Goal: Task Accomplishment & Management: Complete application form

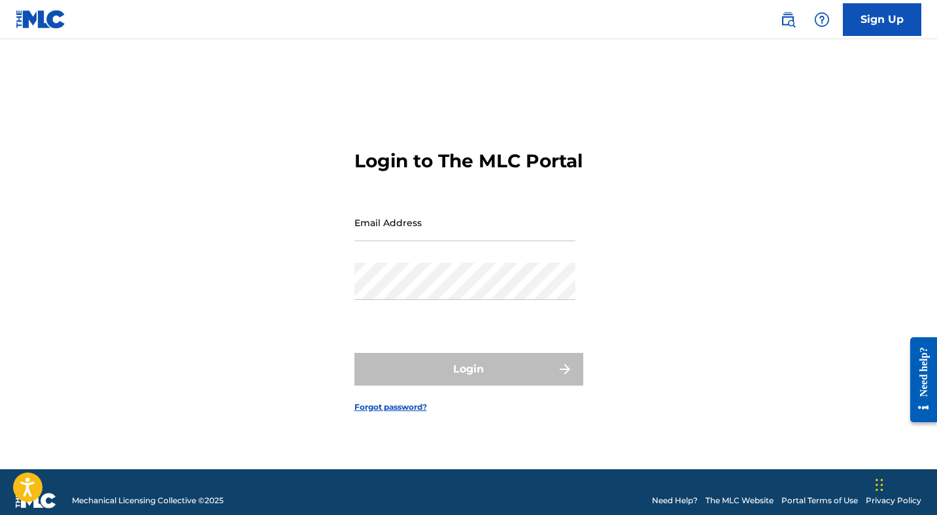
click at [468, 224] on input "Email Address" at bounding box center [465, 222] width 221 height 37
type input "[EMAIL_ADDRESS][DOMAIN_NAME]"
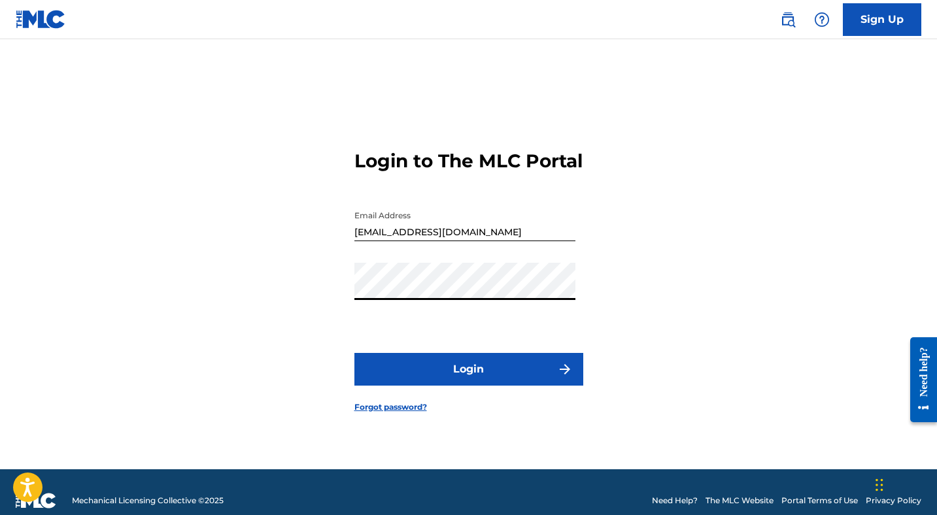
click at [487, 374] on button "Login" at bounding box center [469, 369] width 229 height 33
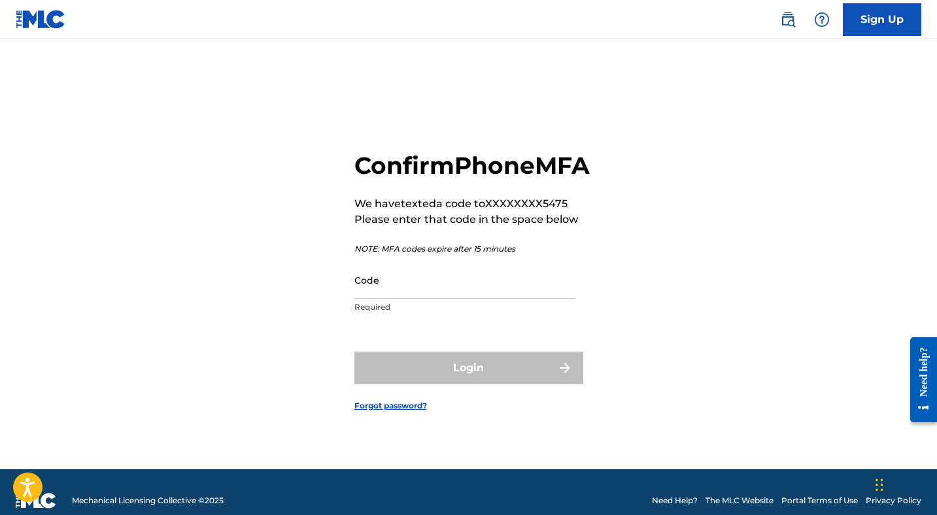
click at [419, 299] on input "Code" at bounding box center [465, 280] width 221 height 37
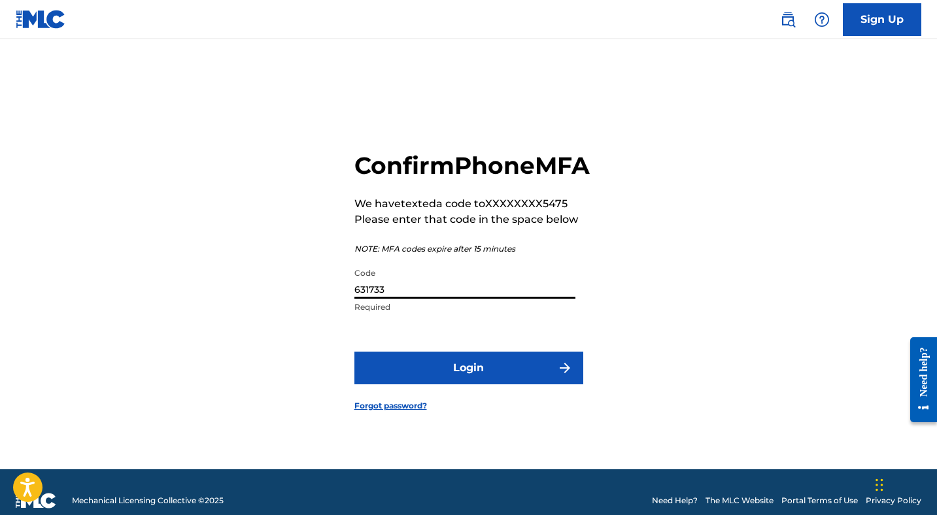
type input "631733"
click at [506, 380] on button "Login" at bounding box center [469, 368] width 229 height 33
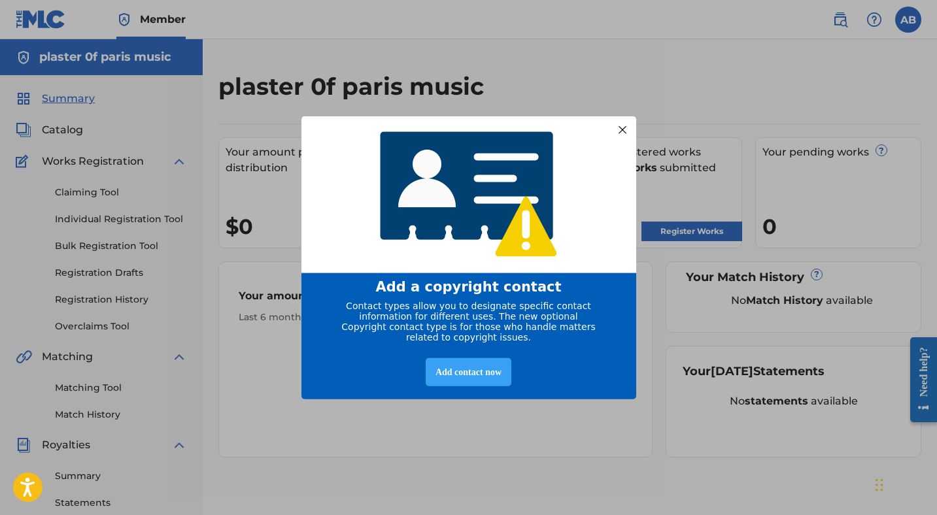
click at [463, 381] on div "Add contact now" at bounding box center [469, 372] width 86 height 28
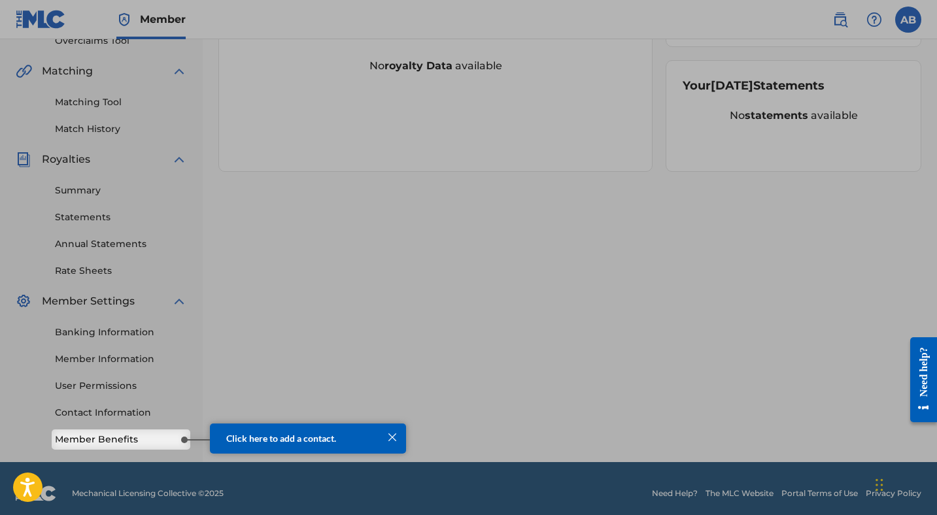
scroll to position [285, 0]
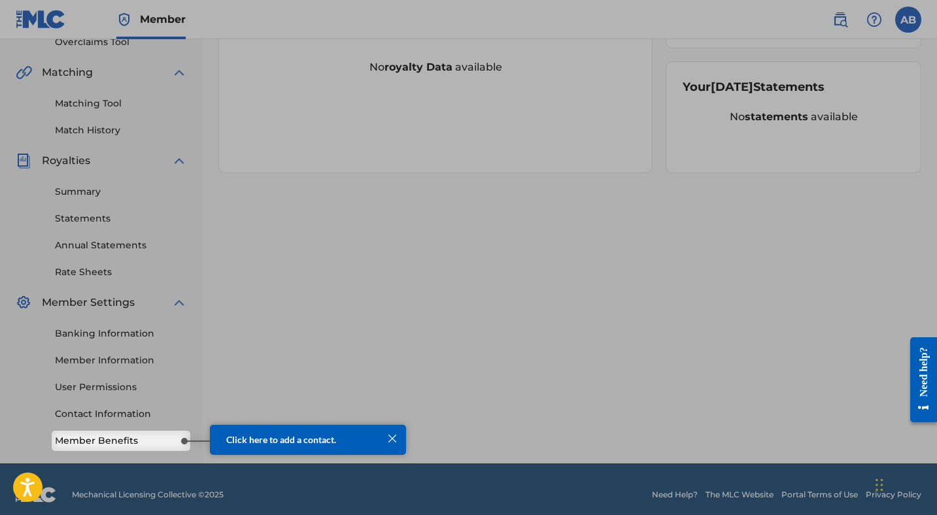
click at [383, 452] on div "Click here to add a contact." at bounding box center [308, 440] width 196 height 31
click at [398, 443] on div at bounding box center [392, 438] width 17 height 17
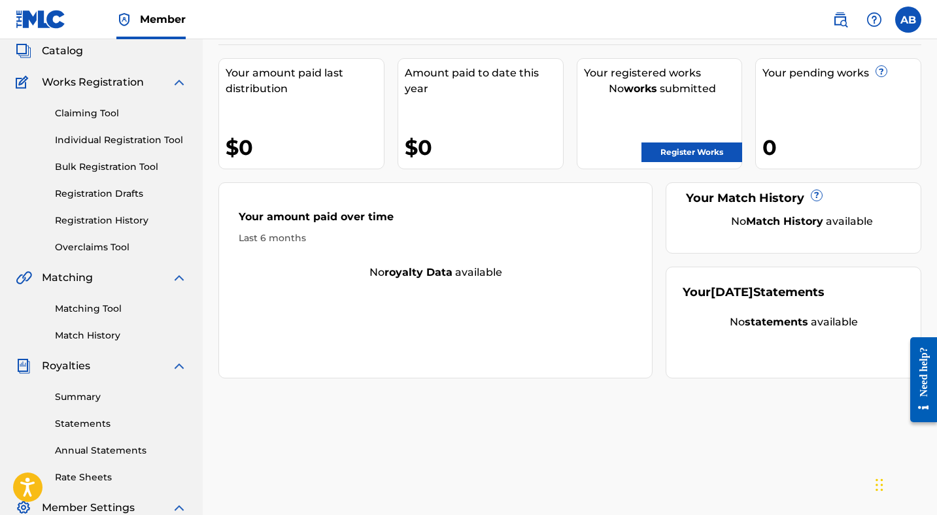
scroll to position [0, 0]
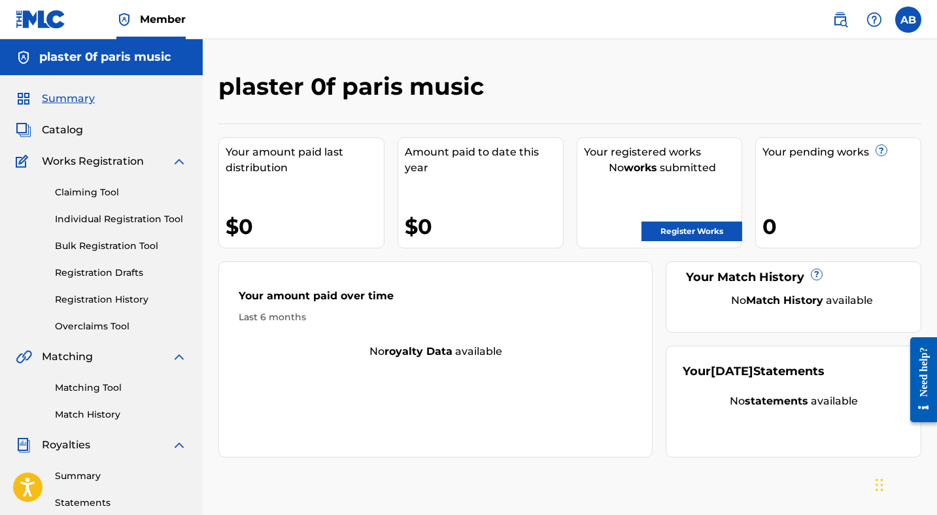
click at [674, 233] on link "Register Works" at bounding box center [692, 232] width 101 height 20
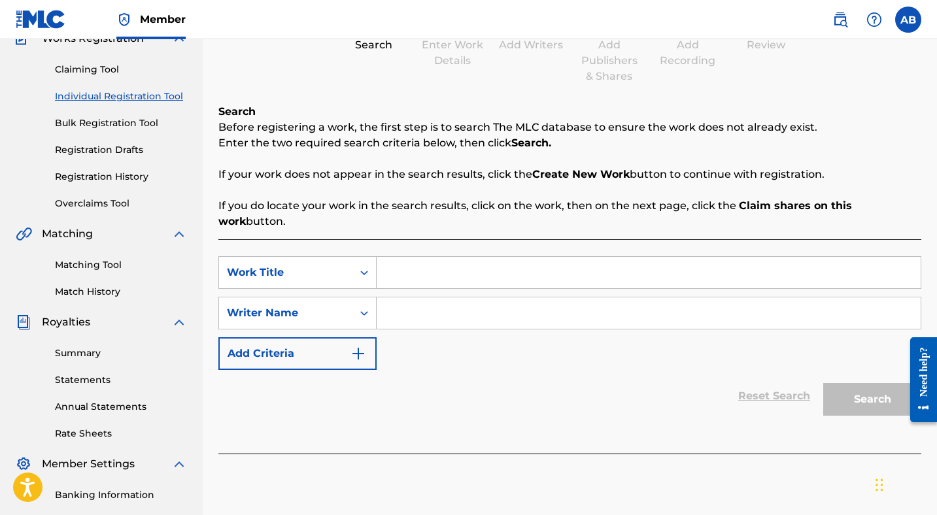
scroll to position [122, 0]
click at [365, 267] on icon "Search Form" at bounding box center [364, 273] width 13 height 13
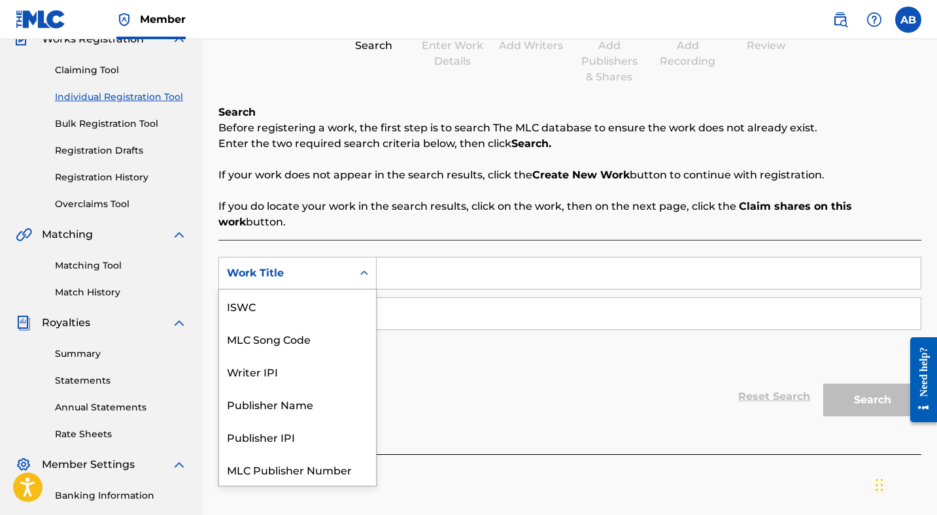
scroll to position [33, 0]
click at [411, 259] on input "Search Form" at bounding box center [649, 273] width 544 height 31
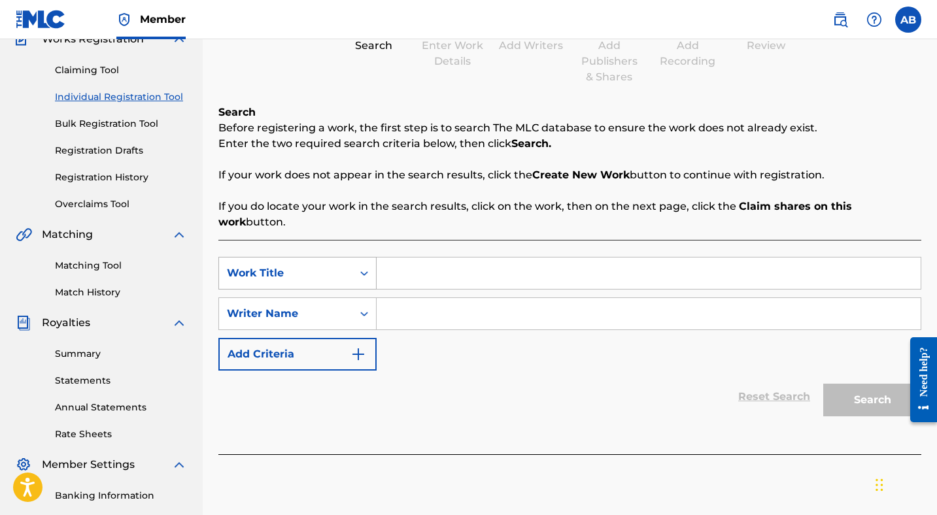
click at [365, 267] on icon "Search Form" at bounding box center [364, 273] width 13 height 13
click at [442, 387] on div "Reset Search Search" at bounding box center [569, 397] width 703 height 52
click at [403, 258] on input "Search Form" at bounding box center [649, 273] width 544 height 31
type input "Less [DATE]"
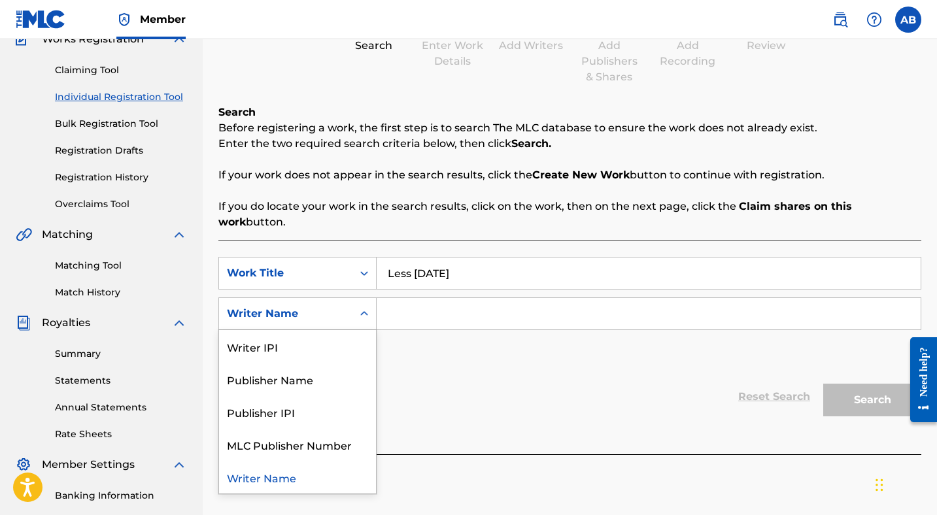
click at [366, 307] on icon "Search Form" at bounding box center [364, 313] width 13 height 13
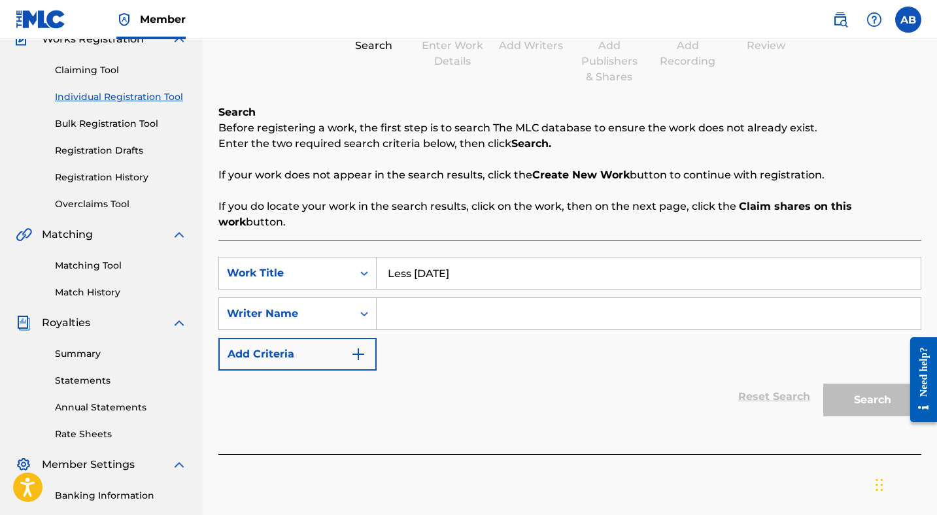
click at [458, 345] on div "SearchWithCriteria130e1b24-a07e-4809-bc77-57f90560b940 Work Title Less [DATE] S…" at bounding box center [569, 314] width 703 height 114
click at [458, 258] on input "Less [DATE]" at bounding box center [649, 273] width 544 height 31
click at [413, 258] on input "Search Form" at bounding box center [649, 273] width 544 height 31
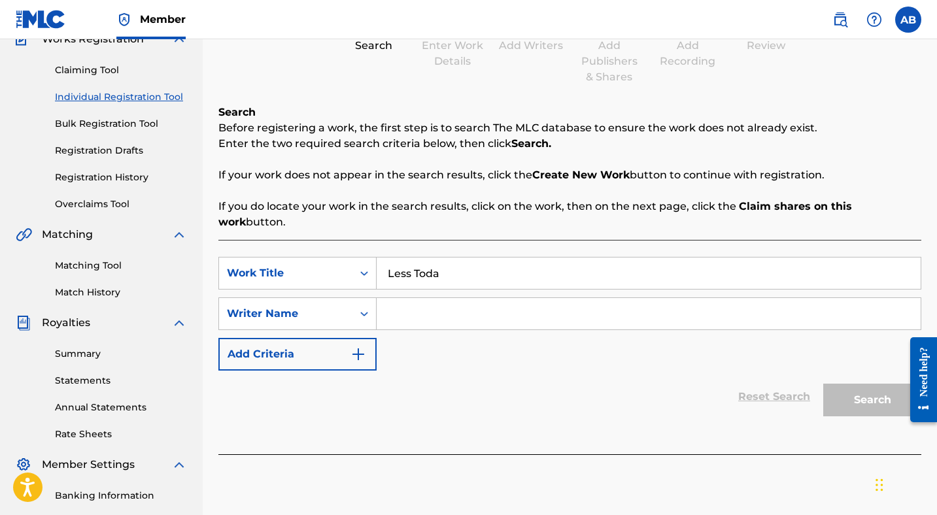
type input "Less [DATE]"
click at [439, 298] on input "Search Form" at bounding box center [649, 313] width 544 height 31
click at [487, 299] on input "Search Form" at bounding box center [649, 313] width 544 height 31
paste input "496606513"
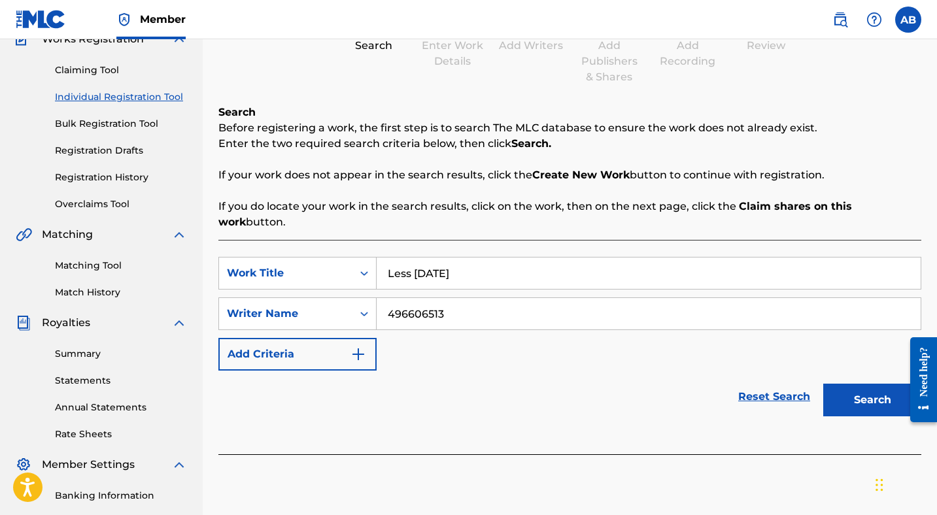
type input "496606513"
click at [873, 384] on button "Search" at bounding box center [873, 400] width 98 height 33
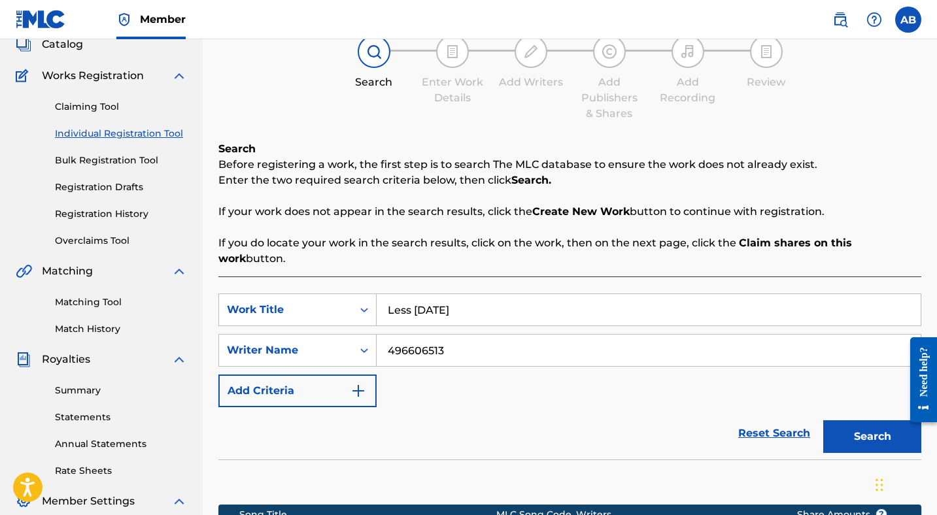
scroll to position [101, 0]
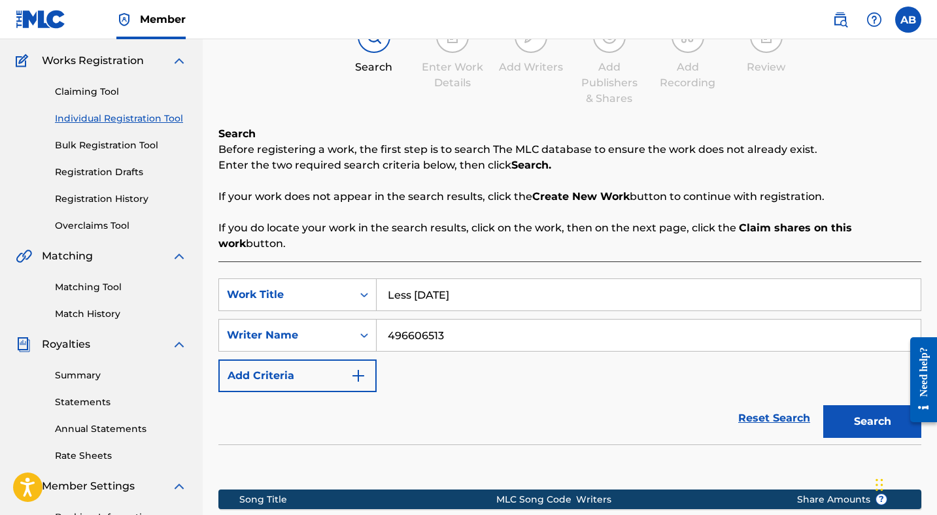
click at [769, 404] on link "Reset Search" at bounding box center [774, 418] width 85 height 29
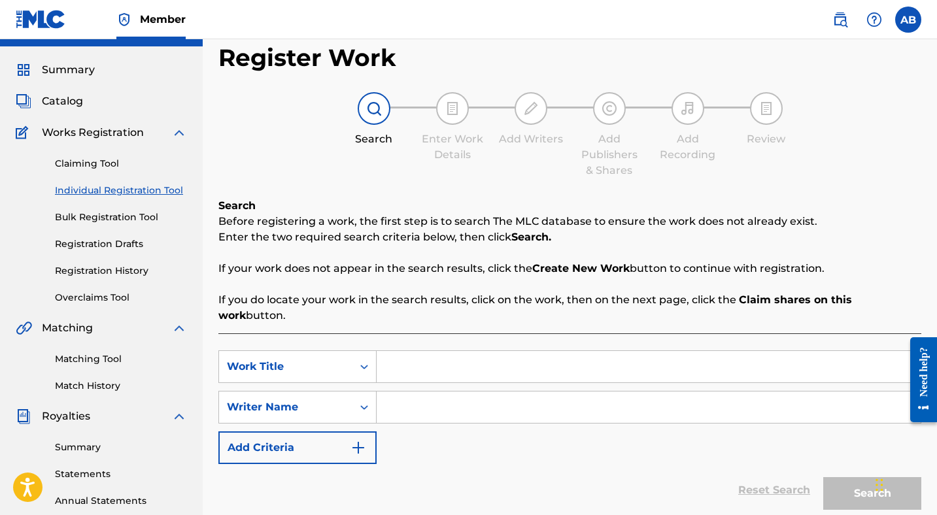
scroll to position [0, 0]
